Goal: Navigation & Orientation: Find specific page/section

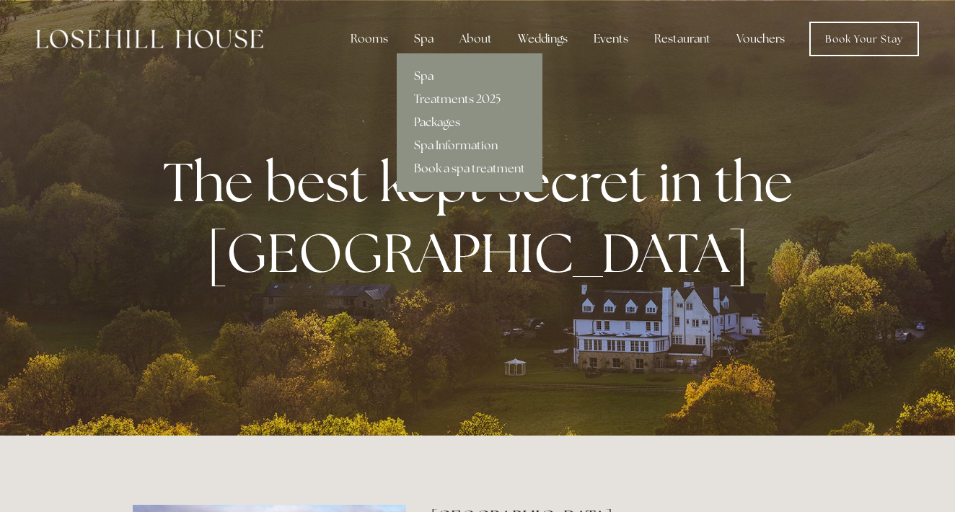
click at [429, 127] on link "Packages" at bounding box center [470, 122] width 146 height 23
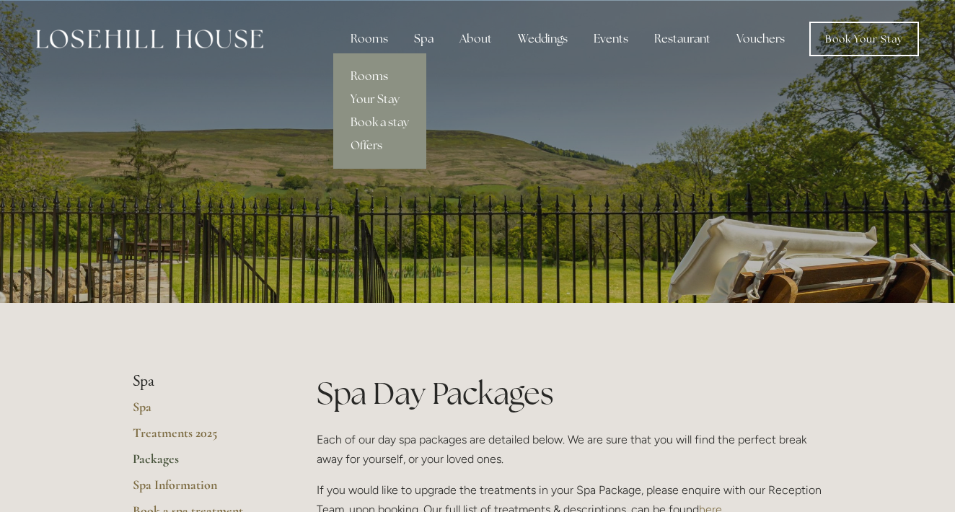
click at [374, 74] on link "Rooms" at bounding box center [379, 76] width 93 height 23
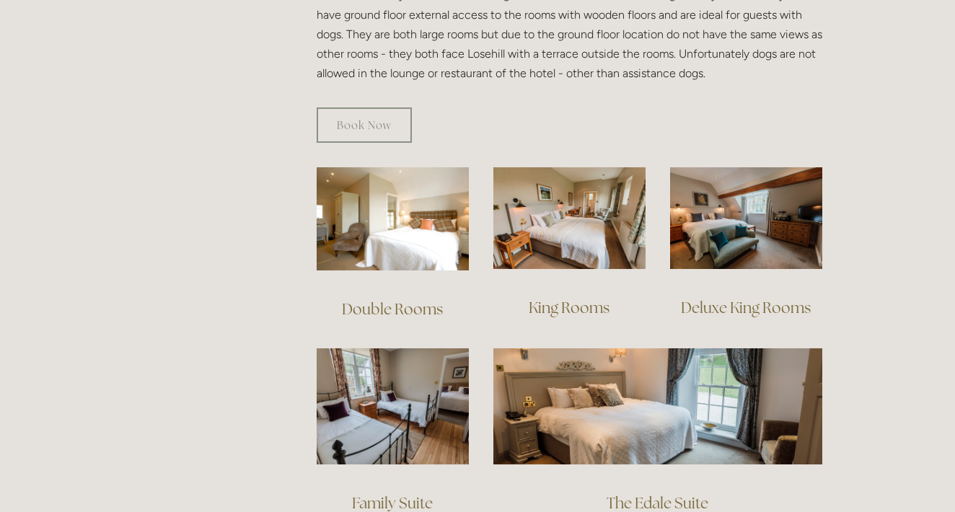
scroll to position [893, 0]
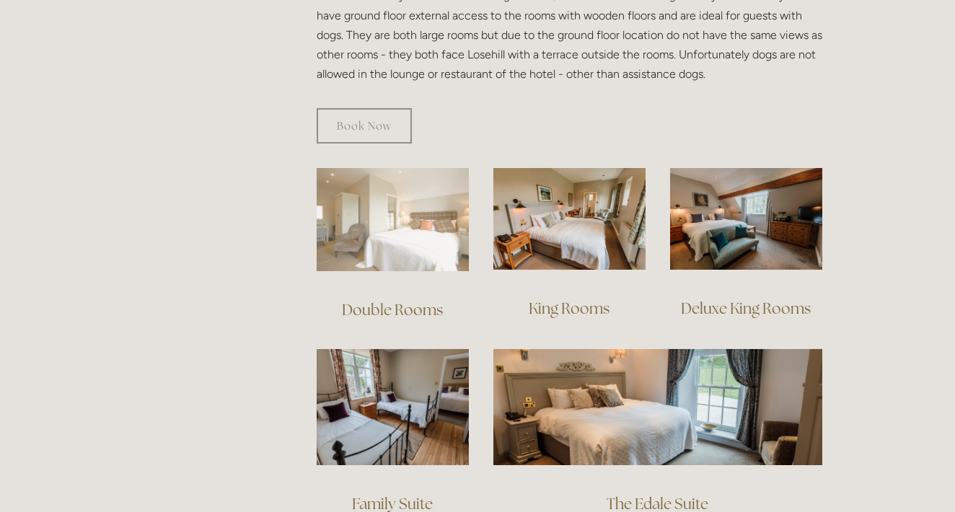
click at [390, 206] on img at bounding box center [393, 219] width 152 height 103
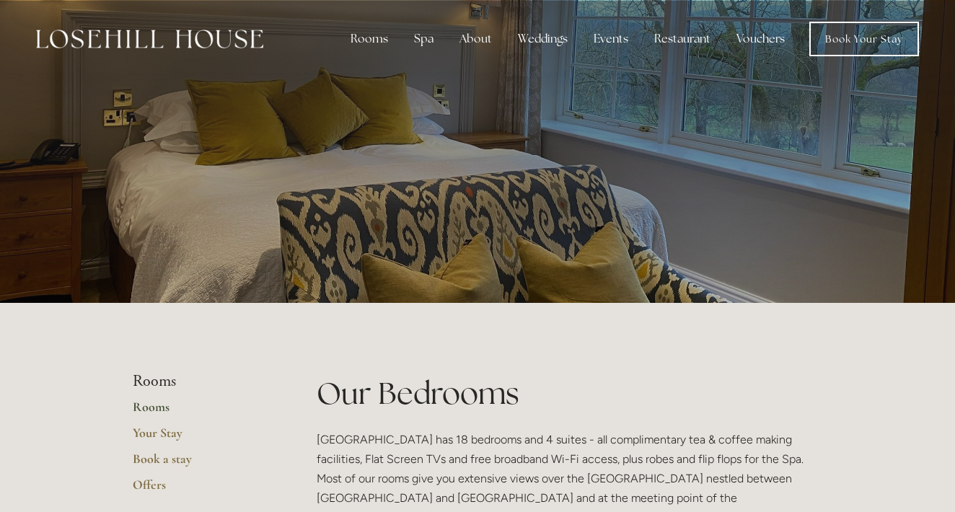
scroll to position [0, 0]
click at [422, 38] on div "Spa" at bounding box center [424, 39] width 43 height 29
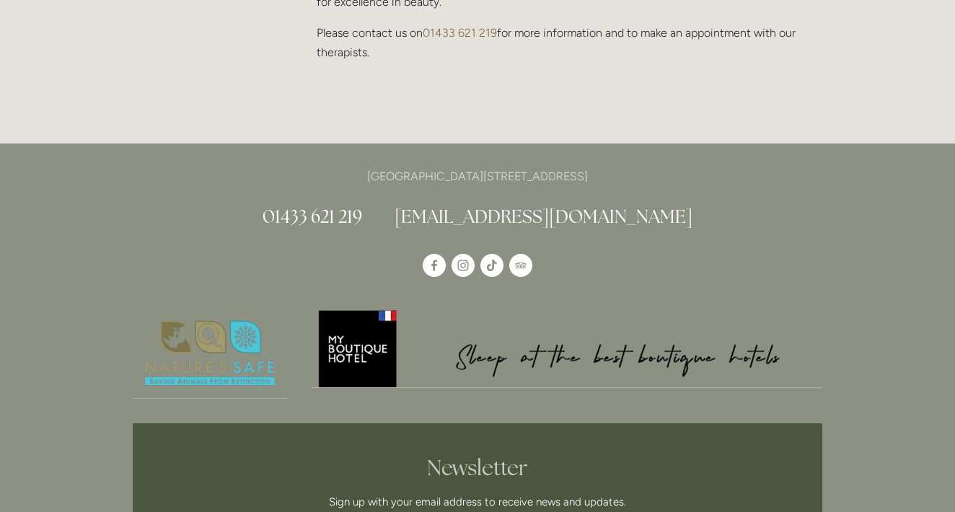
scroll to position [1578, 0]
